Goal: Task Accomplishment & Management: Manage account settings

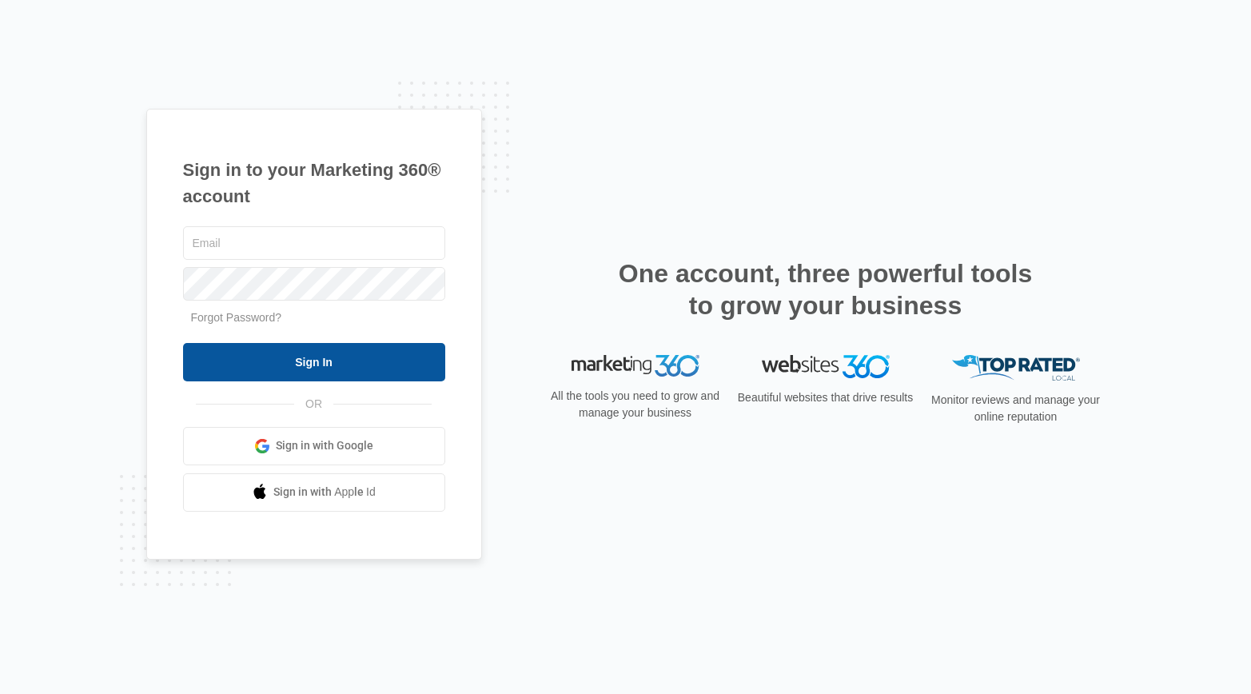
type input "[EMAIL_ADDRESS][DOMAIN_NAME]"
click at [325, 368] on input "Sign In" at bounding box center [314, 362] width 262 height 38
